Goal: Find specific page/section: Find specific page/section

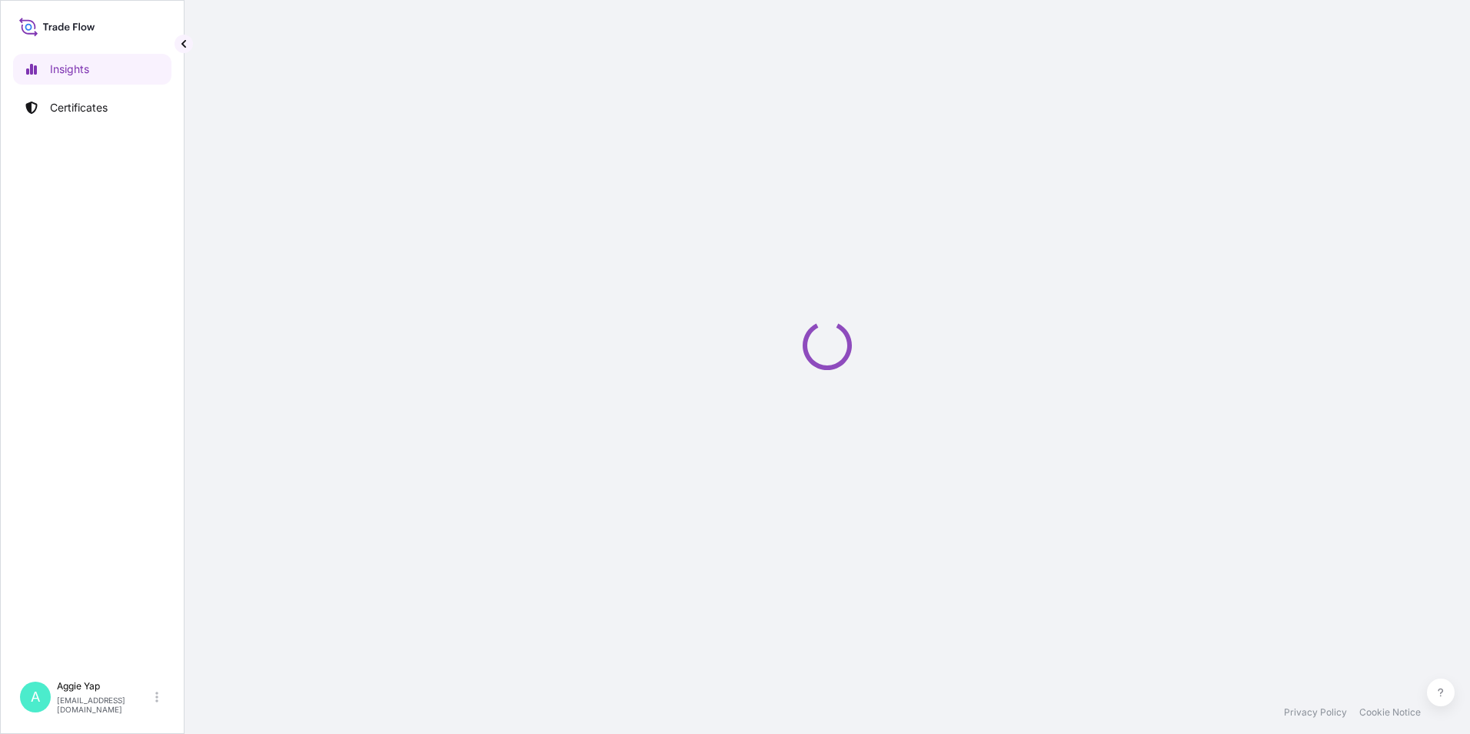
select select "2025"
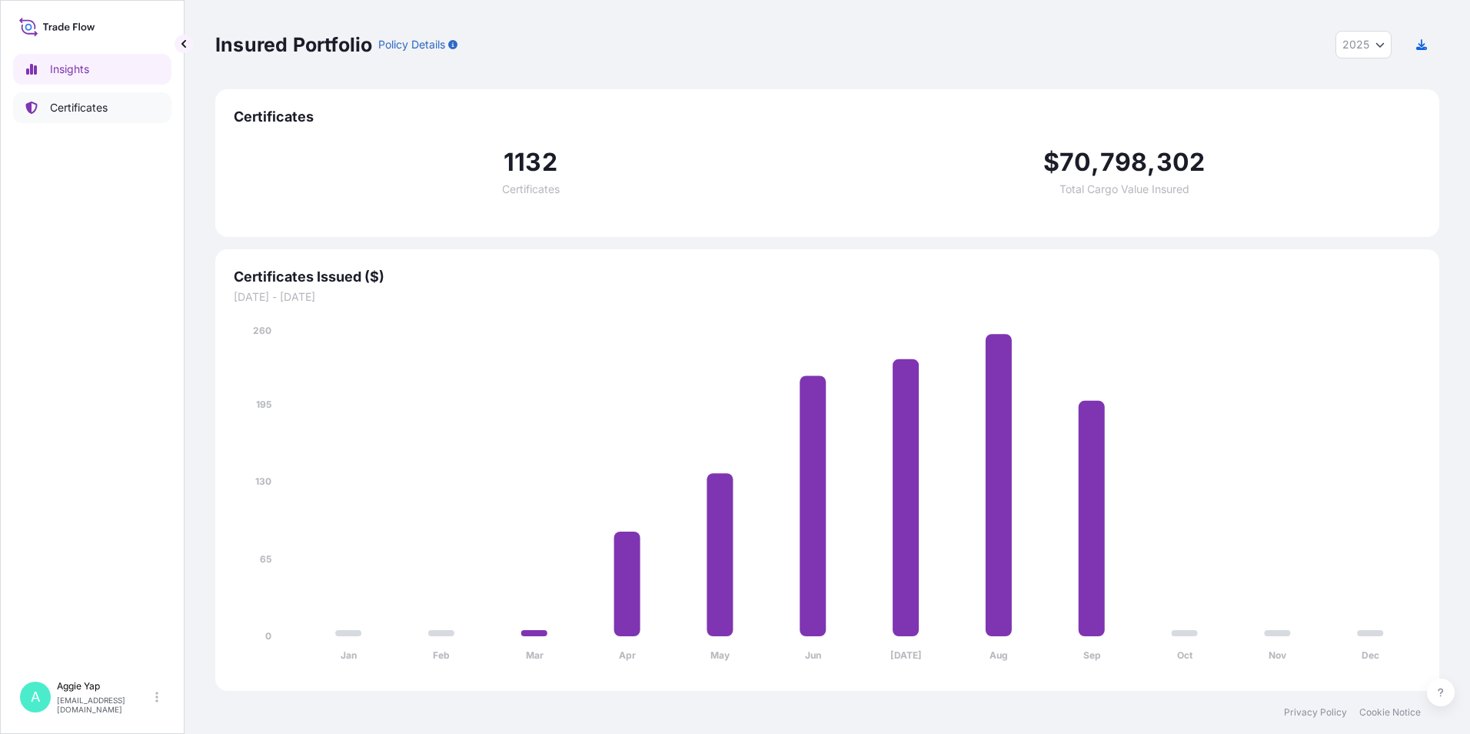
click at [73, 109] on p "Certificates" at bounding box center [79, 107] width 58 height 15
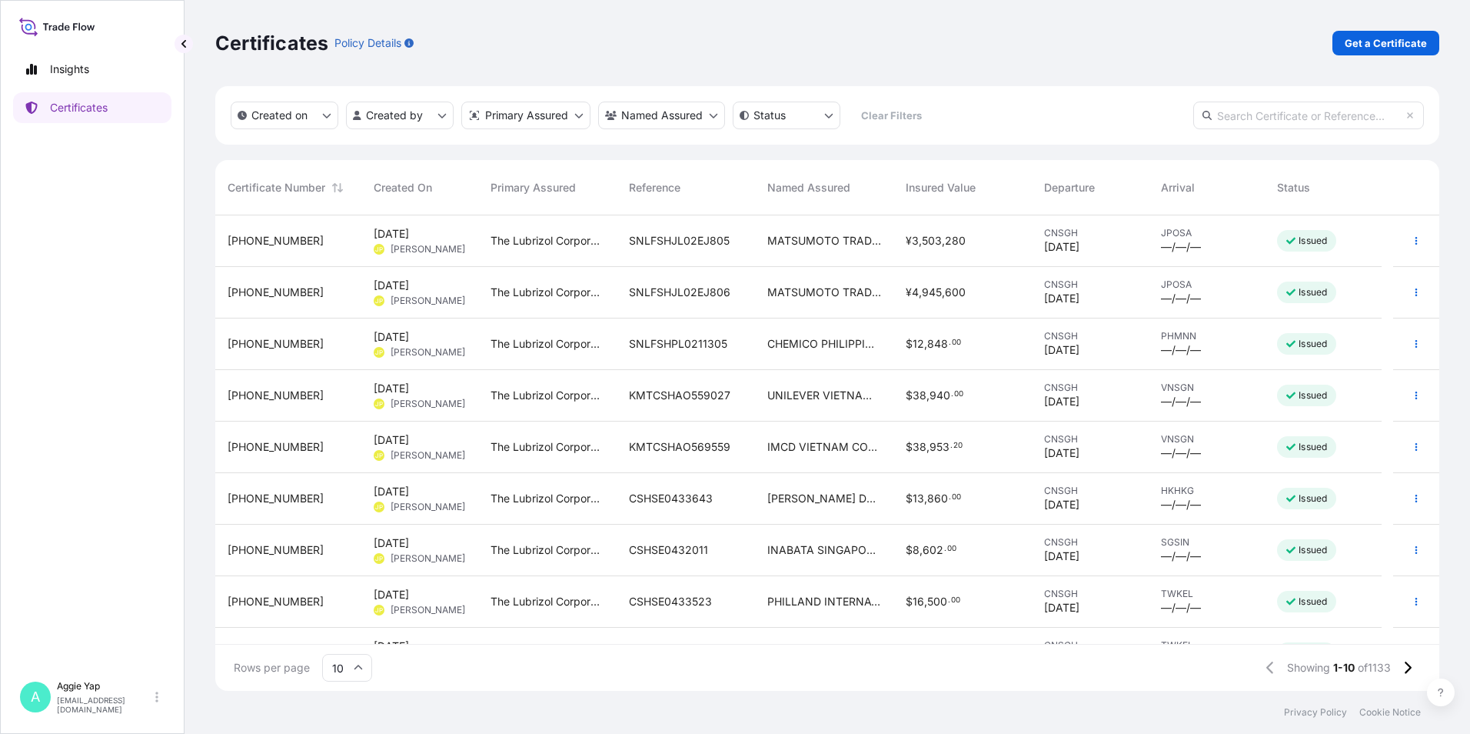
click at [102, 257] on div "Insights Certificates" at bounding box center [92, 356] width 158 height 633
click at [96, 68] on link "Insights" at bounding box center [92, 69] width 158 height 31
select select "2025"
